Goal: Task Accomplishment & Management: Manage account settings

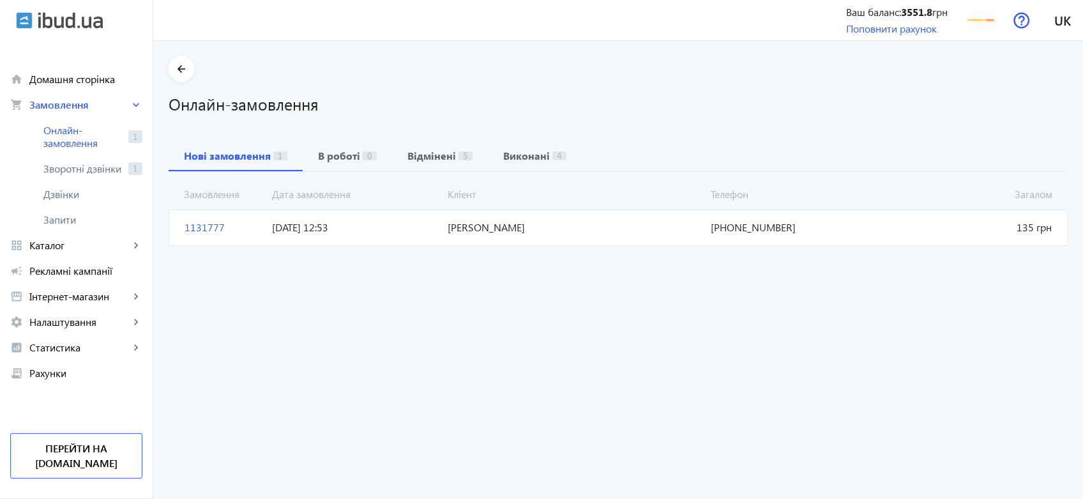
click at [570, 227] on span "[PERSON_NAME]" at bounding box center [574, 227] width 263 height 14
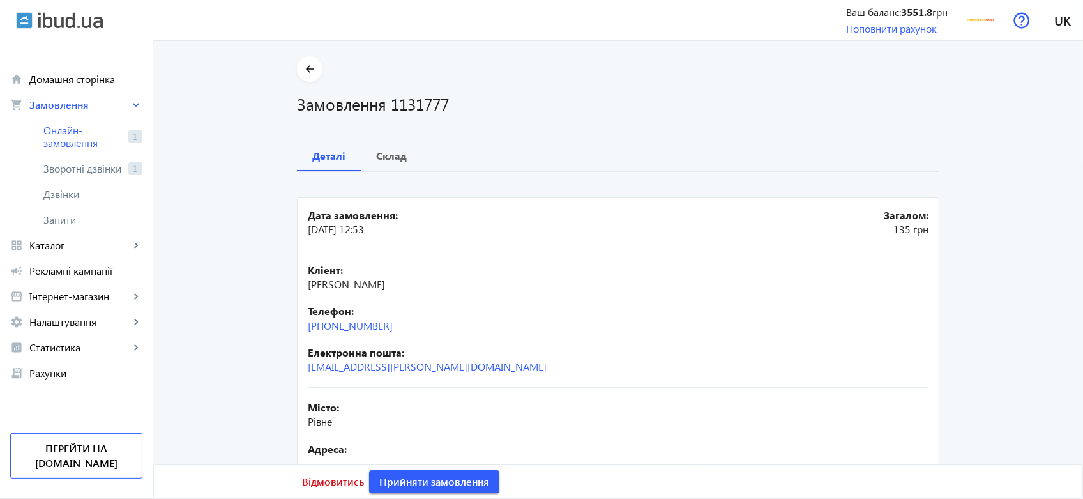
drag, startPoint x: 400, startPoint y: 326, endPoint x: 326, endPoint y: 335, distance: 74.7
click at [326, 335] on div "Кліент: [PERSON_NAME] Телефон: [PHONE_NUMBER] Електронна пошта: [EMAIL_ADDRESS]…" at bounding box center [618, 318] width 621 height 137
copy link "063)[PHONE_NUMBER]"
click at [84, 454] on link "Перейти на [DOMAIN_NAME]" at bounding box center [76, 455] width 132 height 45
click at [445, 480] on span "Прийняти замовлення" at bounding box center [434, 482] width 110 height 14
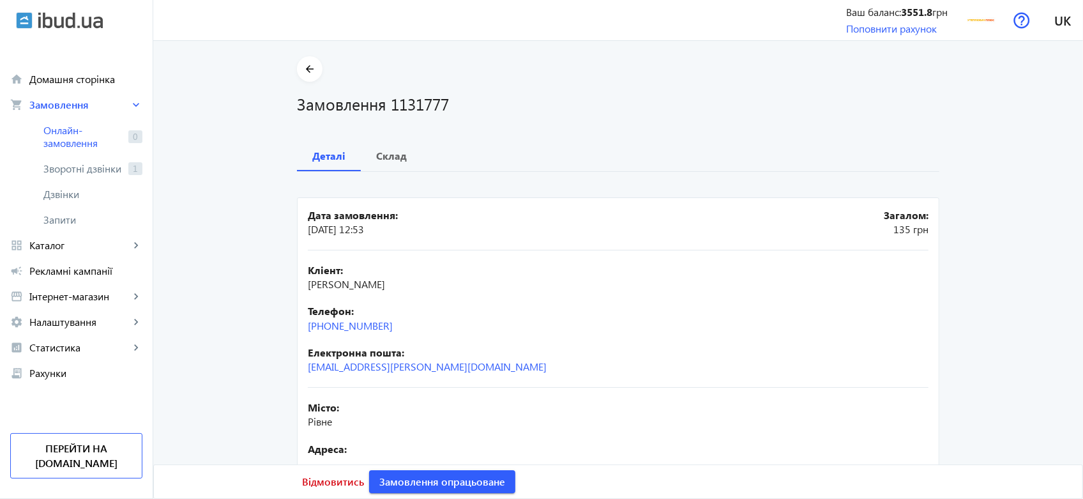
click at [457, 240] on div "Дата замовлення: [DATE] 12:53 Загалом: 135 грн" at bounding box center [618, 229] width 621 height 42
click at [381, 156] on b "Склад" at bounding box center [391, 156] width 31 height 10
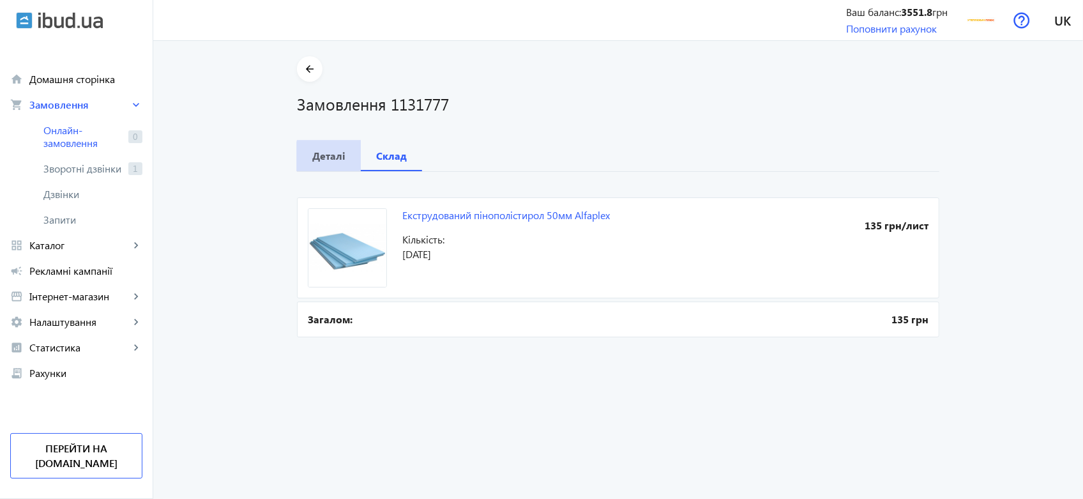
click at [334, 156] on b "Деталі" at bounding box center [328, 156] width 33 height 10
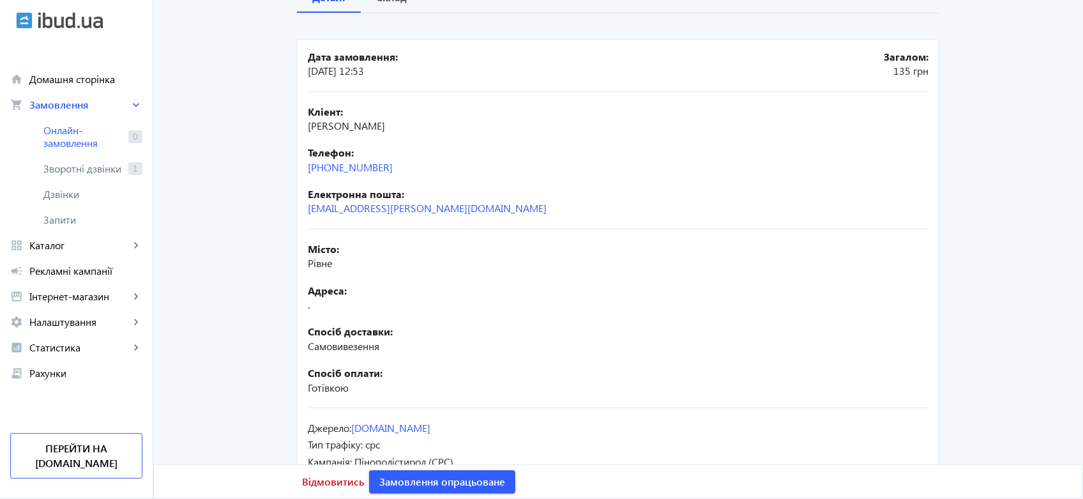
scroll to position [160, 0]
click at [1072, 374] on main "arrow_back Замовлення 1131777 Деталі Склад Дата замовлення: [DATE] 12:53 Загало…" at bounding box center [618, 196] width 930 height 598
click at [452, 480] on span "Замовлення опрацьоване" at bounding box center [442, 482] width 126 height 14
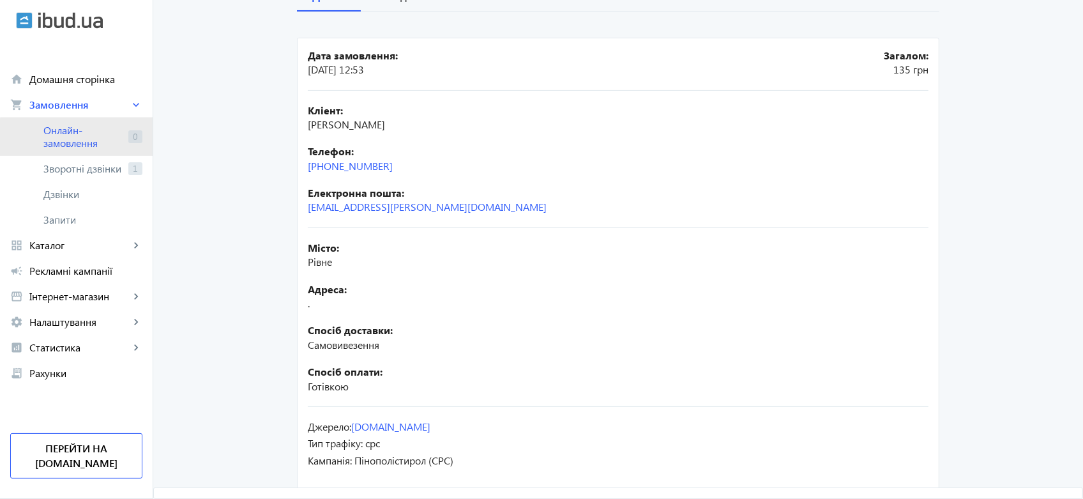
click at [97, 155] on link "Онлайн-замовлення 0" at bounding box center [76, 137] width 153 height 38
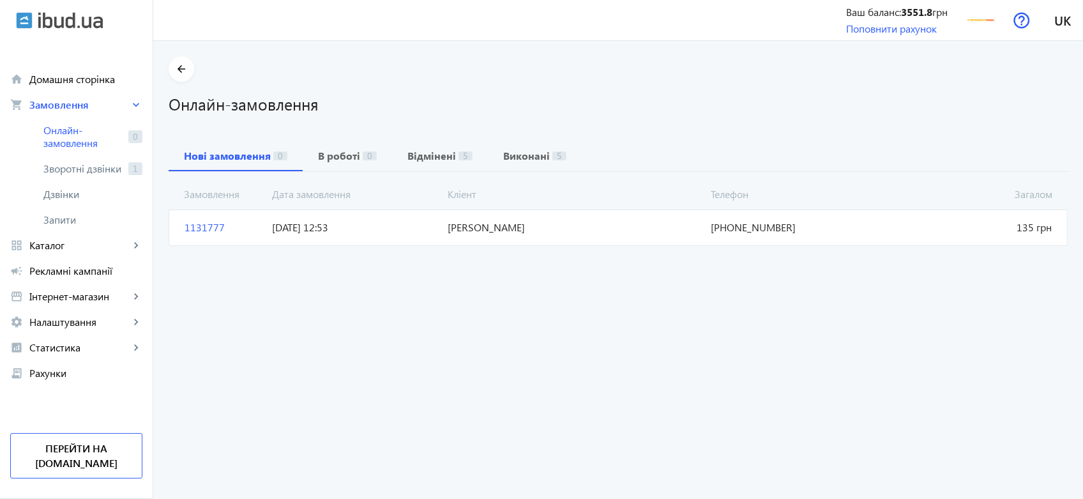
click at [101, 169] on span "Зворотні дзвінки" at bounding box center [83, 168] width 80 height 13
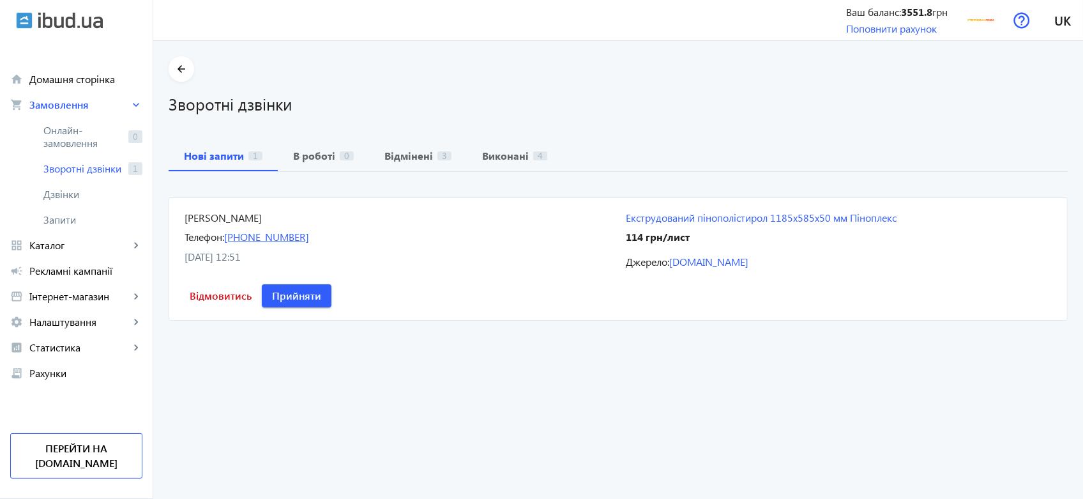
drag, startPoint x: 317, startPoint y: 238, endPoint x: 240, endPoint y: 241, distance: 76.7
click at [240, 241] on div "Телефон: [PHONE_NUMBER]" at bounding box center [398, 237] width 426 height 14
copy link "[PHONE_NUMBER]"
click at [219, 293] on span "Відмовитись" at bounding box center [221, 296] width 62 height 14
